Goal: Information Seeking & Learning: Learn about a topic

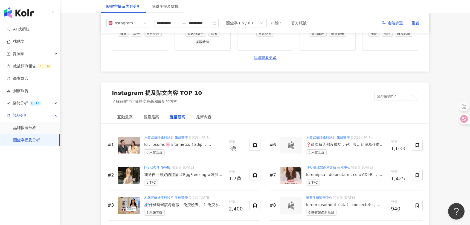
scroll to position [735, 0]
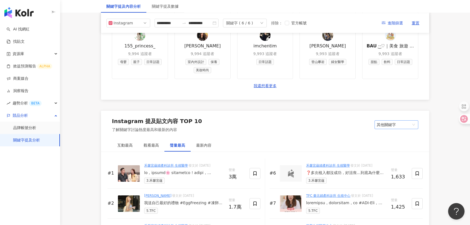
click at [387, 122] on span "其他關鍵字" at bounding box center [396, 124] width 39 height 8
click at [393, 145] on div "我的關鍵字" at bounding box center [396, 145] width 35 height 6
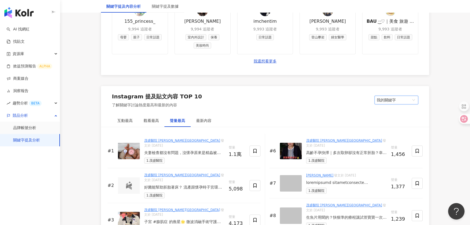
scroll to position [772, 0]
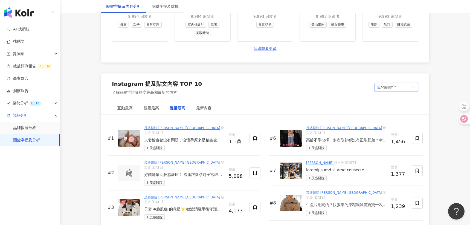
click at [300, 163] on img at bounding box center [291, 170] width 22 height 16
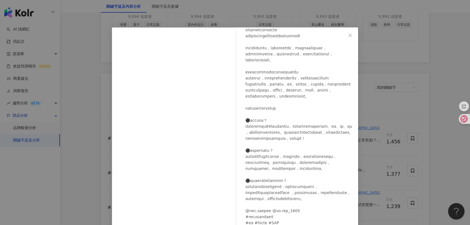
scroll to position [31, 0]
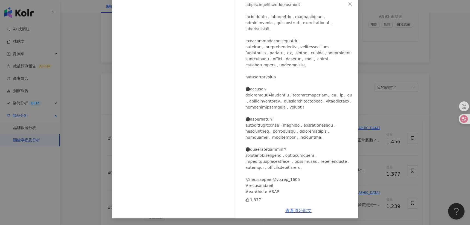
click at [310, 211] on link "查看原始貼文" at bounding box center [299, 210] width 26 height 5
click at [82, 22] on div "[PERSON_NAME] [DATE] 1,377 查看原始貼文" at bounding box center [235, 112] width 470 height 225
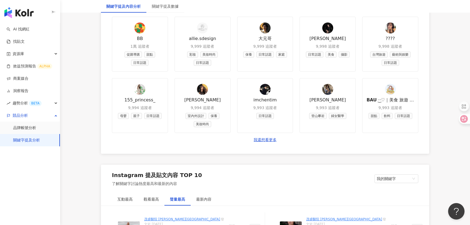
scroll to position [652, 0]
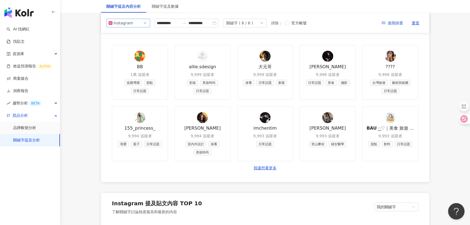
click at [133, 22] on span "Instagram" at bounding box center [128, 23] width 39 height 8
click at [130, 54] on div "YouTube" at bounding box center [125, 54] width 18 height 6
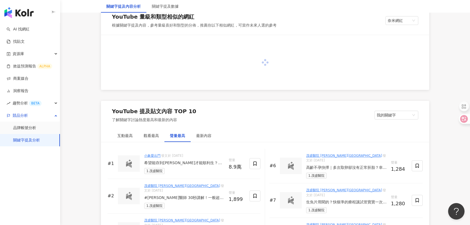
scroll to position [724, 0]
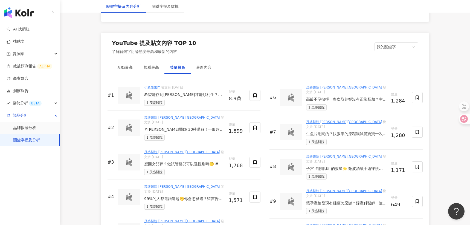
click at [185, 94] on div "希望能存到[PERSON_NAME]才能順利生？為了迎接未來的寶寶『蟹老闆』 連個胚胎都還沒出來，小名就想好了🤣 跟老謝這陣子特別回來找茂盛醫院做完整的備孕評…" at bounding box center [184, 94] width 80 height 5
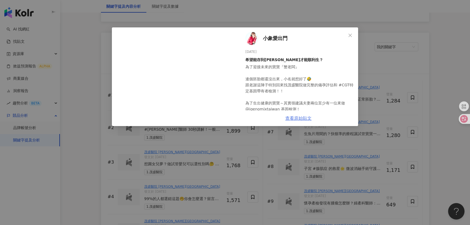
click at [297, 118] on link "查看原始貼文" at bounding box center [299, 118] width 26 height 5
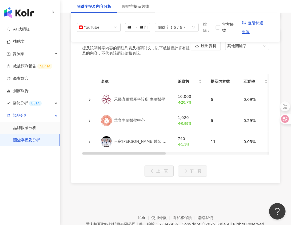
scroll to position [1390, 0]
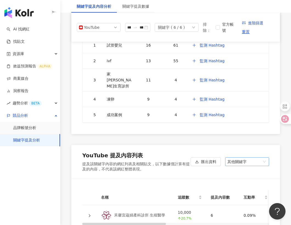
click at [261, 157] on span "其他關鍵字" at bounding box center [246, 161] width 39 height 8
click at [247, 179] on div "我的關鍵字" at bounding box center [246, 182] width 35 height 6
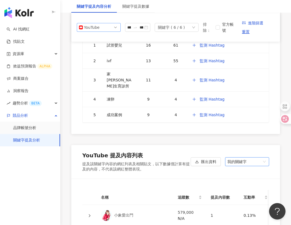
click at [107, 26] on span "YouTube" at bounding box center [98, 27] width 39 height 8
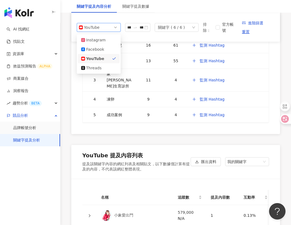
click at [90, 214] on icon at bounding box center [89, 215] width 3 height 3
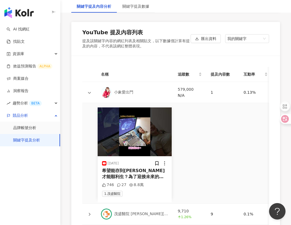
scroll to position [1516, 0]
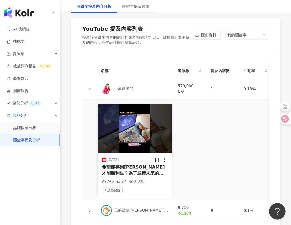
click at [88, 5] on div "關鍵字提及內容分析" at bounding box center [94, 6] width 35 height 6
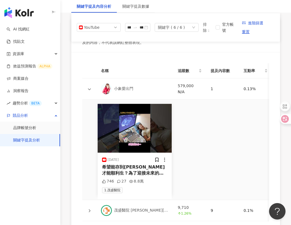
scroll to position [1498, 0]
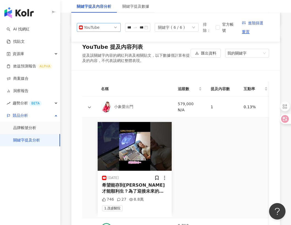
click at [95, 26] on div "YouTube" at bounding box center [93, 27] width 18 height 8
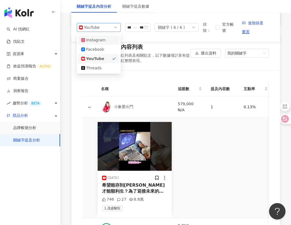
click at [96, 39] on div "Instagram" at bounding box center [95, 40] width 18 height 6
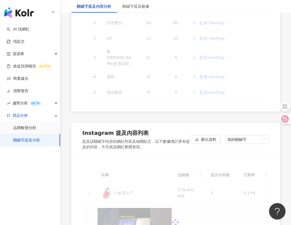
scroll to position [1345, 0]
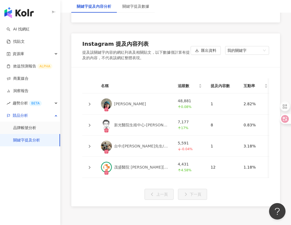
click at [89, 102] on icon at bounding box center [89, 103] width 3 height 3
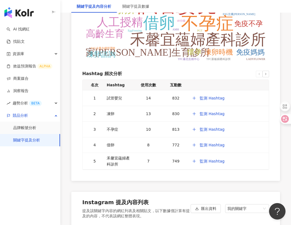
scroll to position [1503, 0]
